Goal: Transaction & Acquisition: Purchase product/service

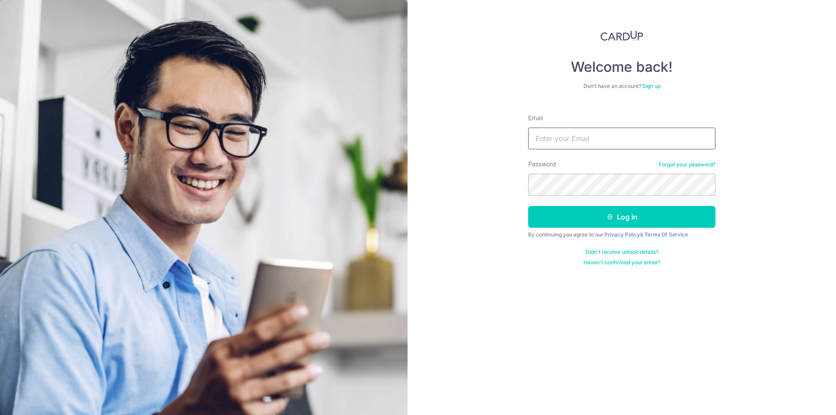
click at [608, 133] on input "Email" at bounding box center [621, 139] width 187 height 22
type input "dockuok@yahoo.com"
click at [618, 215] on button "Log in" at bounding box center [621, 217] width 187 height 22
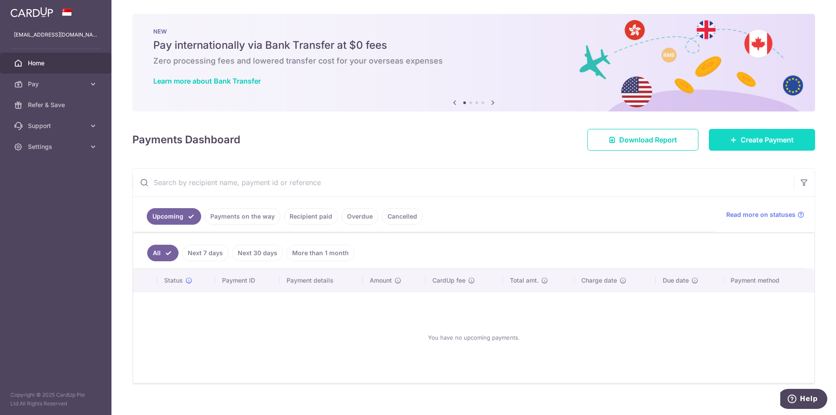
click at [752, 141] on span "Create Payment" at bounding box center [767, 140] width 53 height 10
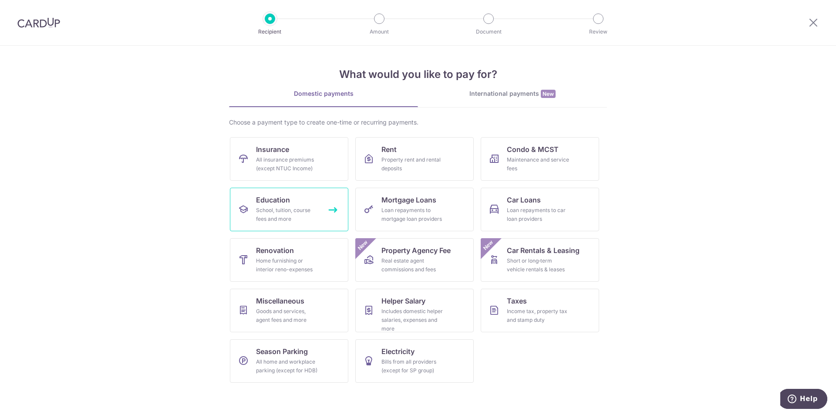
click at [291, 217] on div "School, tuition, course fees and more" at bounding box center [287, 214] width 63 height 17
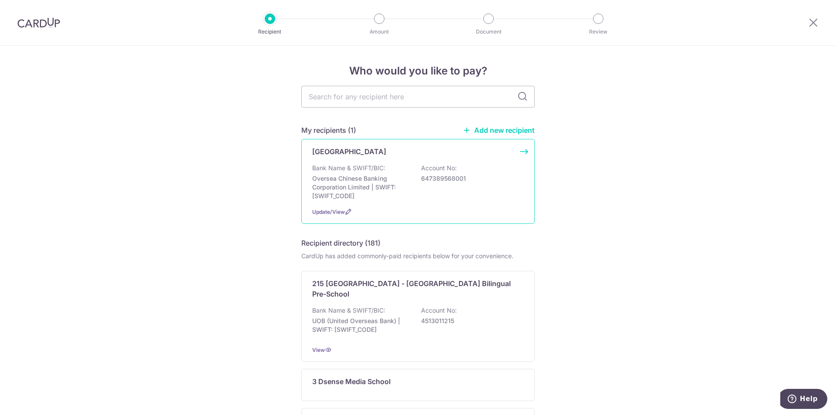
click at [347, 169] on p "Bank Name & SWIFT/BIC:" at bounding box center [348, 168] width 73 height 9
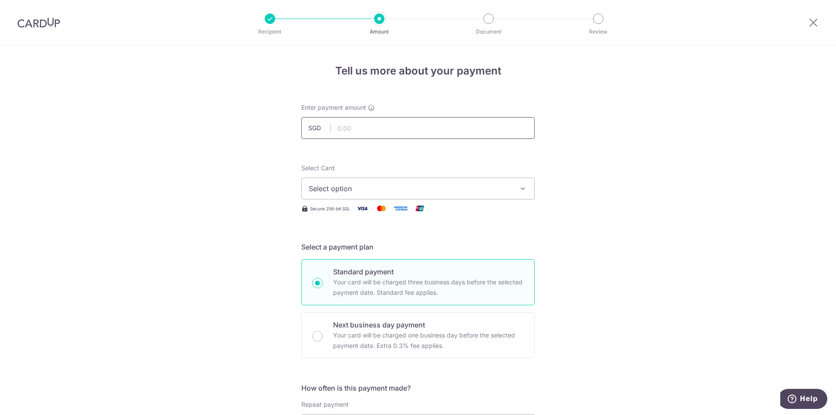
click at [371, 128] on input "text" at bounding box center [417, 128] width 233 height 22
type input "805.00"
click at [379, 187] on span "Select option" at bounding box center [410, 188] width 203 height 10
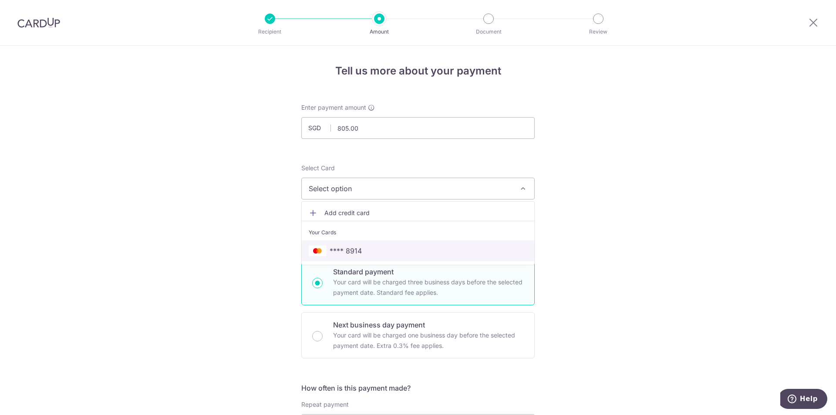
click at [359, 249] on span "**** 8914" at bounding box center [346, 251] width 32 height 10
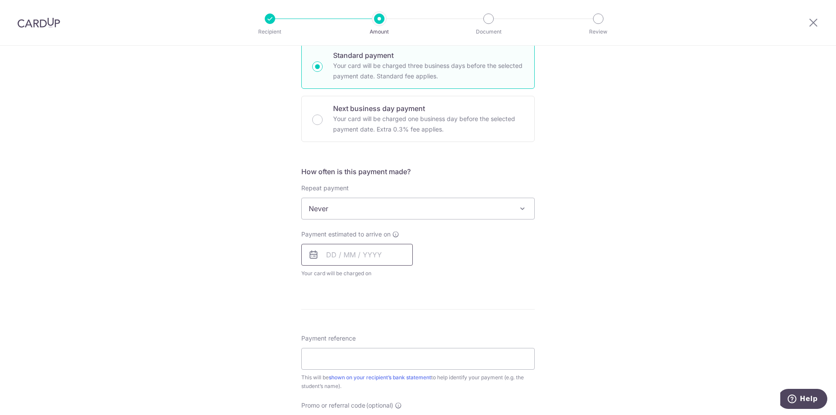
scroll to position [218, 0]
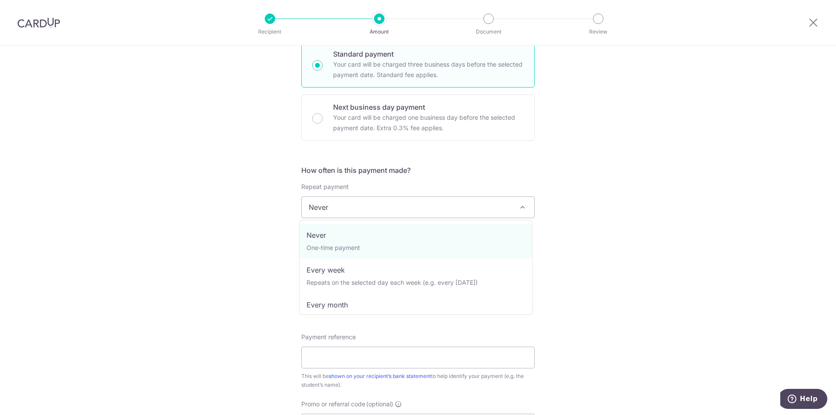
click at [380, 213] on span "Never" at bounding box center [418, 207] width 232 height 21
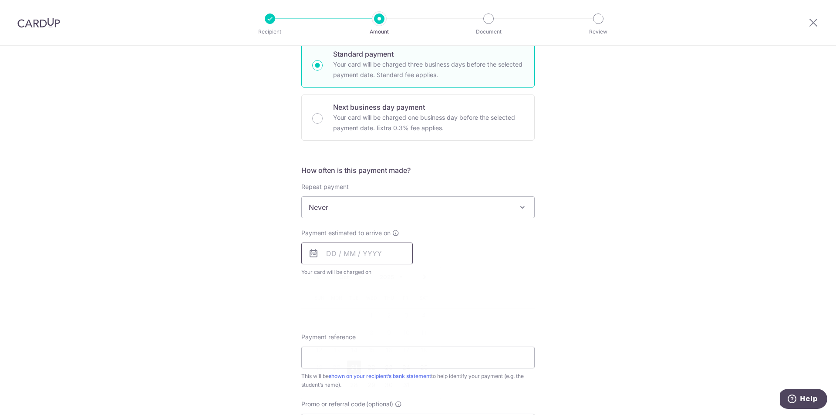
click at [333, 253] on input "text" at bounding box center [356, 254] width 111 height 22
click at [348, 367] on link "21" at bounding box center [354, 367] width 14 height 14
type input "21/10/2025"
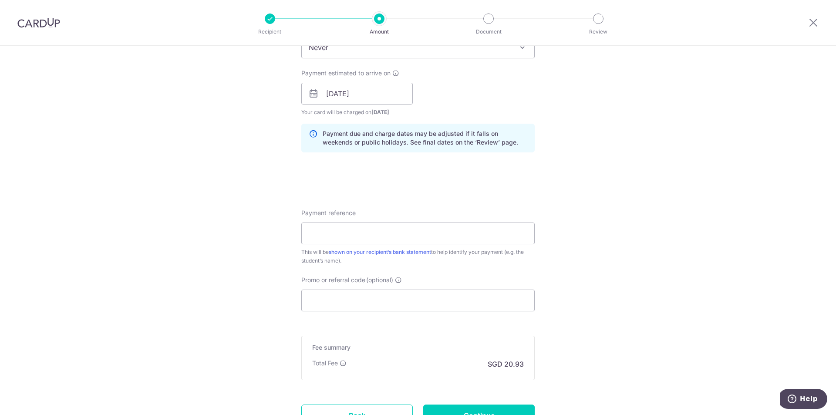
scroll to position [392, 0]
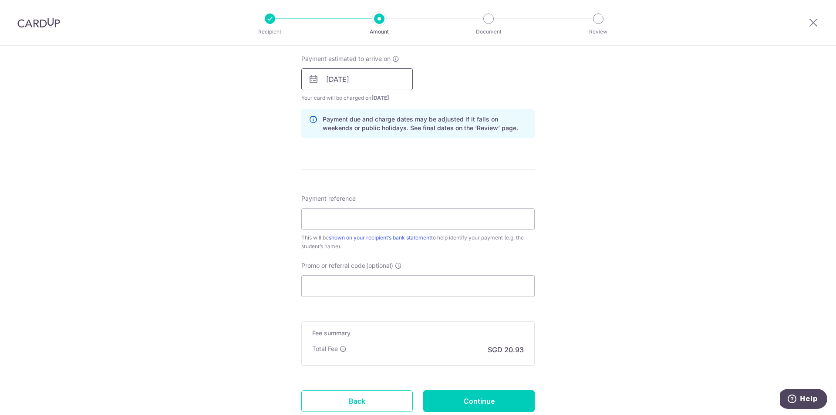
click at [353, 82] on input "21/10/2025" at bounding box center [356, 79] width 111 height 22
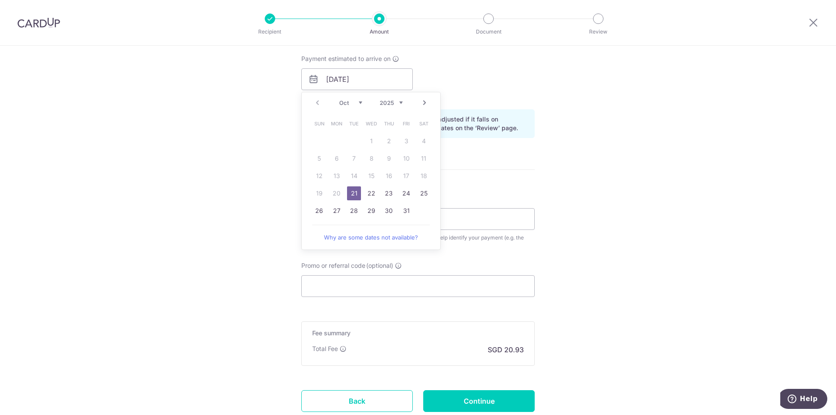
click at [349, 191] on link "21" at bounding box center [354, 193] width 14 height 14
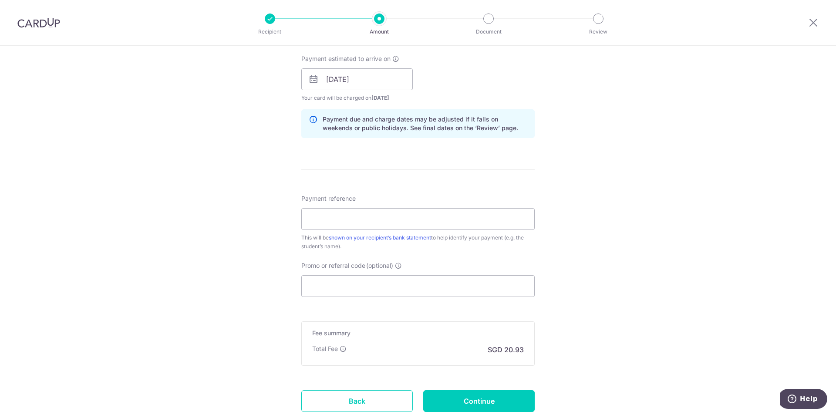
click at [561, 184] on div "Tell us more about your payment Enter payment amount SGD 805.00 805.00 Select C…" at bounding box center [418, 65] width 836 height 823
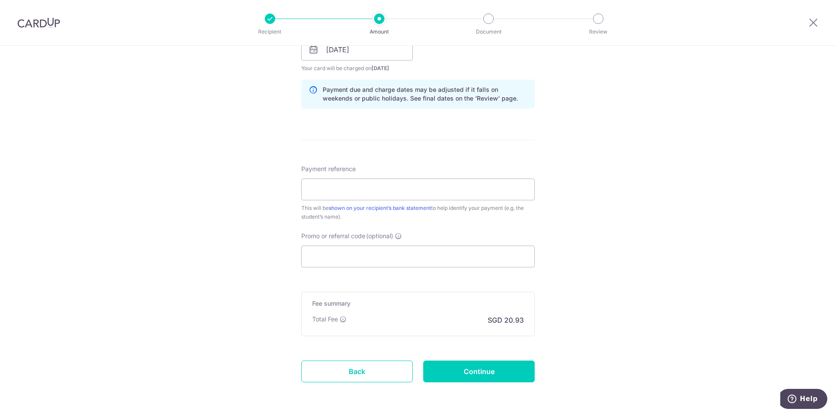
scroll to position [435, 0]
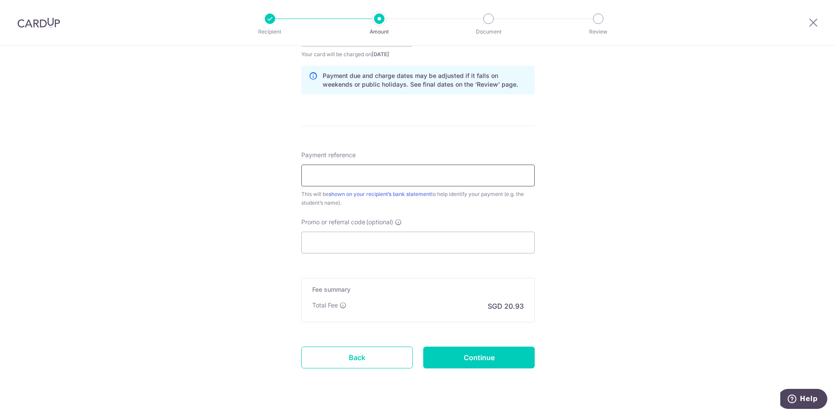
click at [445, 178] on input "Payment reference" at bounding box center [417, 176] width 233 height 22
click at [334, 177] on input "Payment reference" at bounding box center [417, 176] width 233 height 22
paste input "INV-1251"
drag, startPoint x: 351, startPoint y: 177, endPoint x: 185, endPoint y: 176, distance: 165.9
click at [185, 176] on div "Tell us more about your payment Enter payment amount SGD 805.00 805.00 Select C…" at bounding box center [418, 21] width 836 height 823
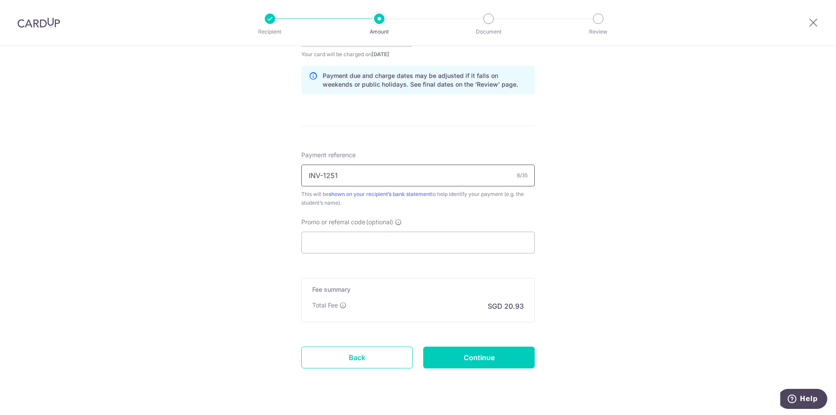
paste input "Customer Megan Chew (JC1, Sat) Invo"
click at [341, 175] on input "Customer Megan Chew (JC1, Sat) Invo" at bounding box center [417, 176] width 233 height 22
click at [409, 177] on input "Megan Chew (JC1, Sat) Invo" at bounding box center [417, 176] width 233 height 22
click at [405, 174] on input "Megan Chew (JC1, Sat) Invo" at bounding box center [417, 176] width 233 height 22
paste input "INV-1251"
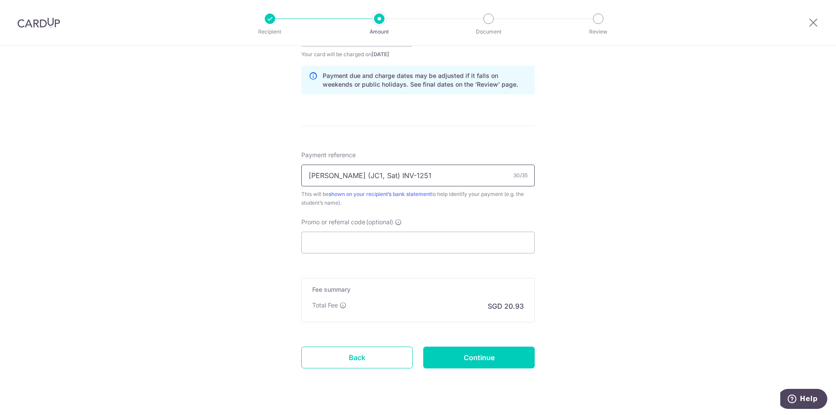
type input "Megan Chew (JC1, Sat) INV-1251"
click at [386, 175] on input "Megan Chew (JC1, Sat) INV-1251" at bounding box center [417, 176] width 233 height 22
click at [350, 240] on input "Promo or referral code (optional)" at bounding box center [417, 243] width 233 height 22
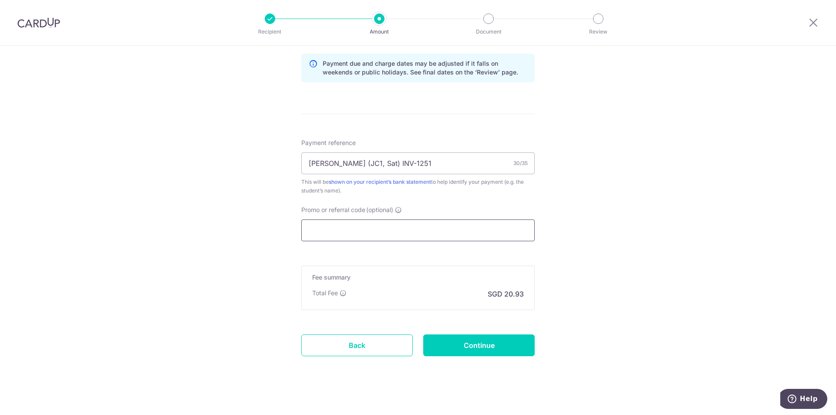
scroll to position [454, 0]
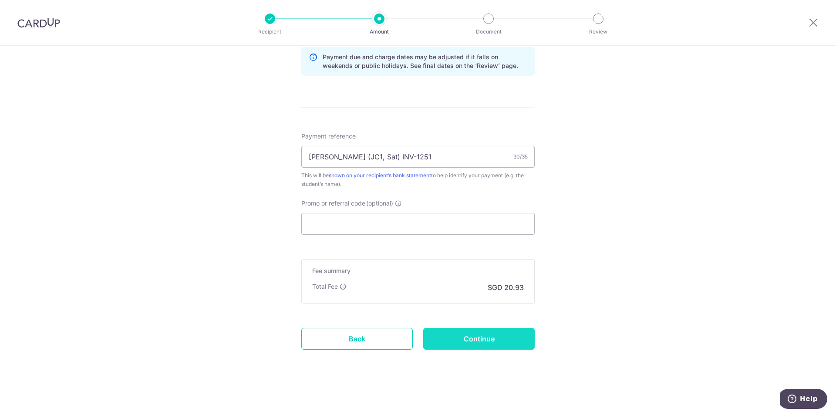
click at [481, 334] on input "Continue" at bounding box center [478, 339] width 111 height 22
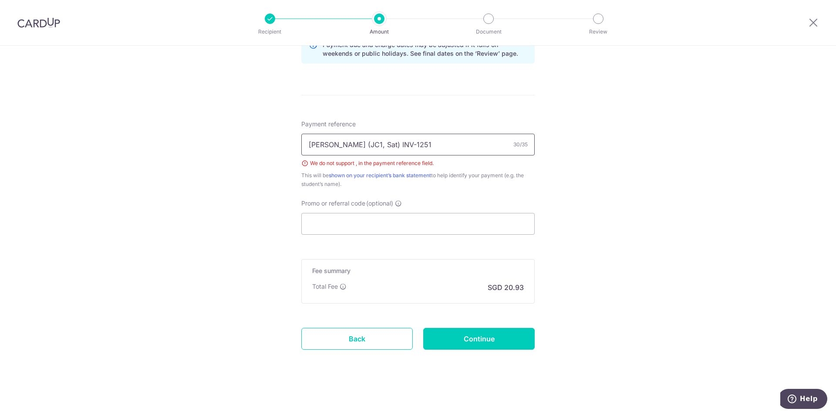
click at [354, 145] on input "Megan Chew (JC1, Sat) INV-1251" at bounding box center [417, 145] width 233 height 22
click at [381, 146] on input "Megan Chew JC1, Sat) INV-1251" at bounding box center [417, 145] width 233 height 22
type input "Megan Chew JC1, Sat INV-1251"
click at [455, 346] on input "Continue" at bounding box center [478, 339] width 111 height 22
click at [354, 145] on input "[PERSON_NAME] JC1, Sat INV-1251" at bounding box center [417, 145] width 233 height 22
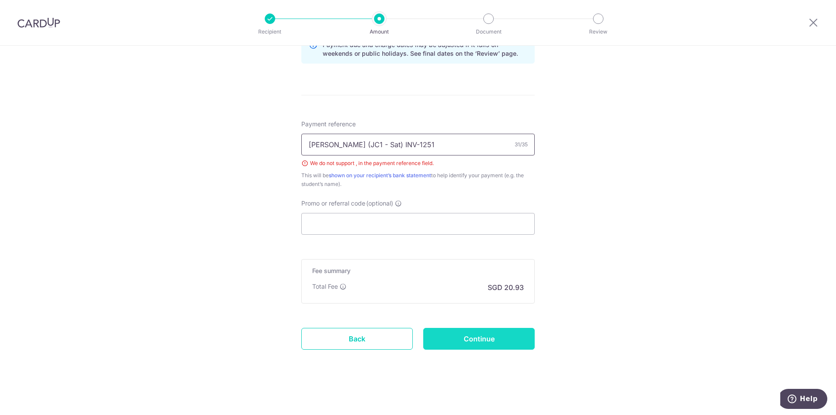
type input "[PERSON_NAME] (JC1 - Sat) INV-1251"
click at [509, 334] on input "Continue" at bounding box center [478, 339] width 111 height 22
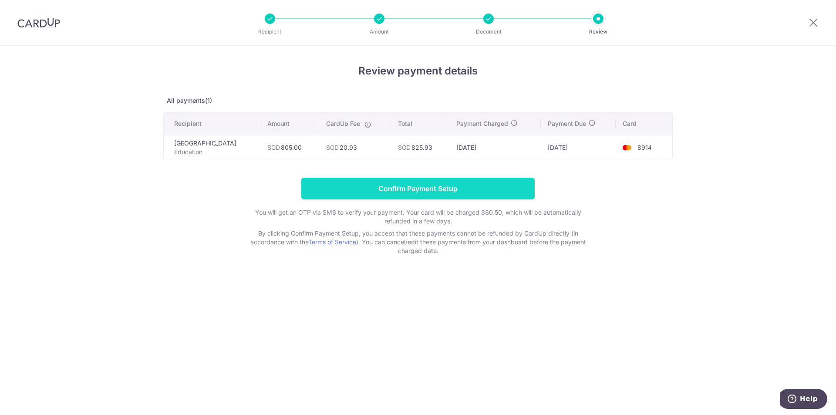
click at [411, 188] on input "Confirm Payment Setup" at bounding box center [417, 189] width 233 height 22
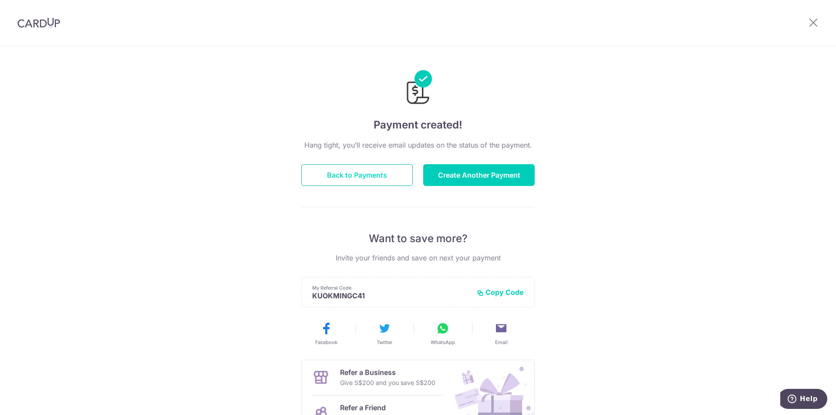
click at [377, 175] on button "Back to Payments" at bounding box center [356, 175] width 111 height 22
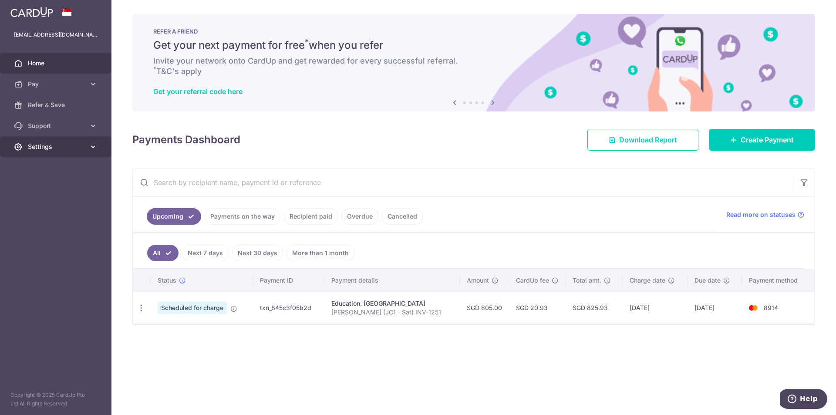
click at [49, 145] on span "Settings" at bounding box center [56, 146] width 57 height 9
click at [47, 189] on span "Logout" at bounding box center [56, 188] width 57 height 9
